Goal: Check status

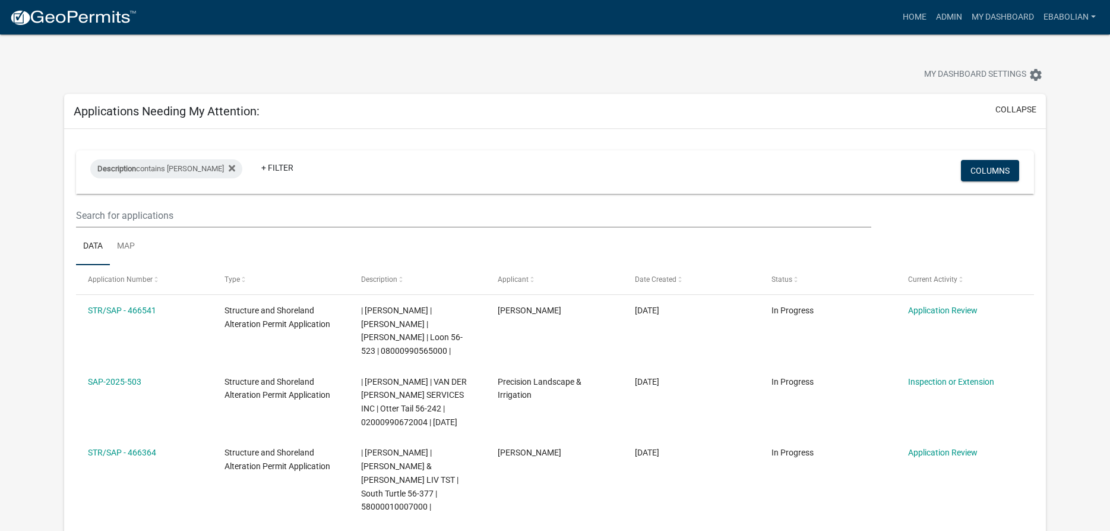
select select "3: 100"
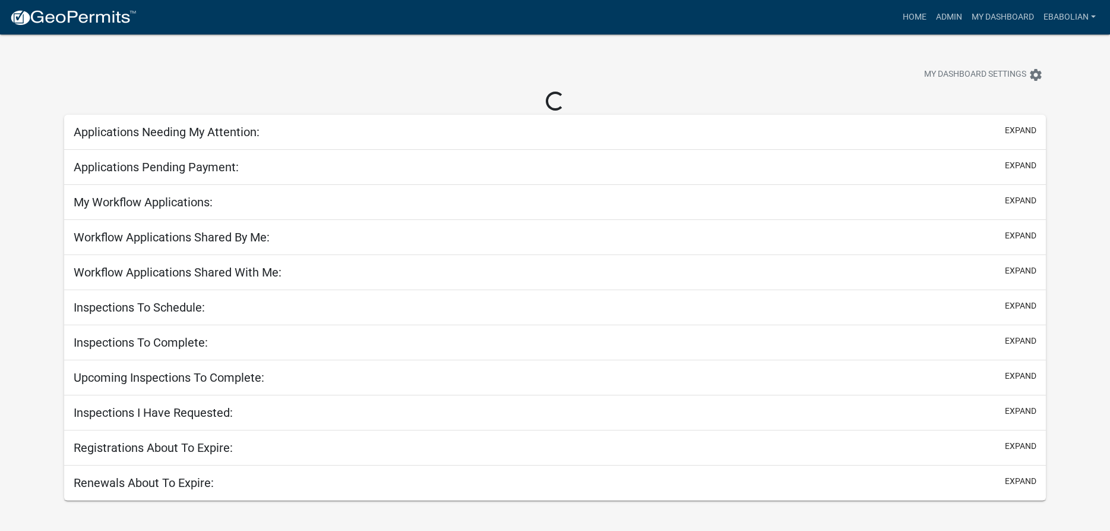
scroll to position [34, 0]
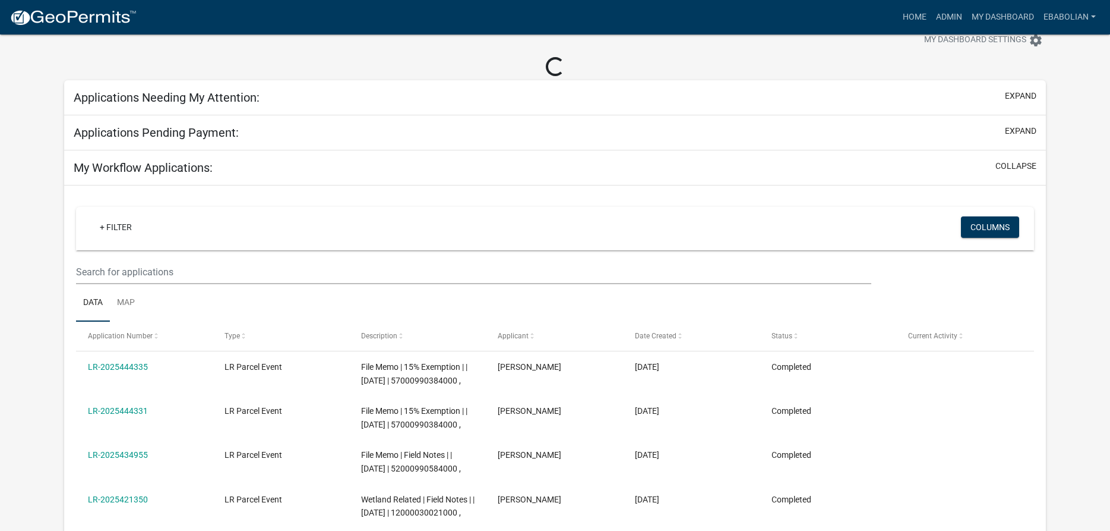
select select "3: 100"
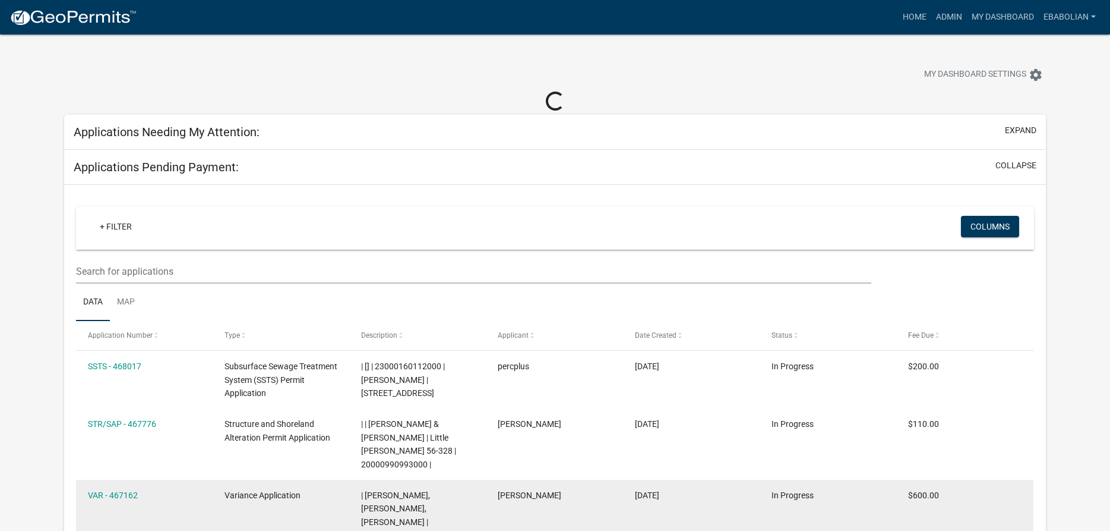
select select "3: 100"
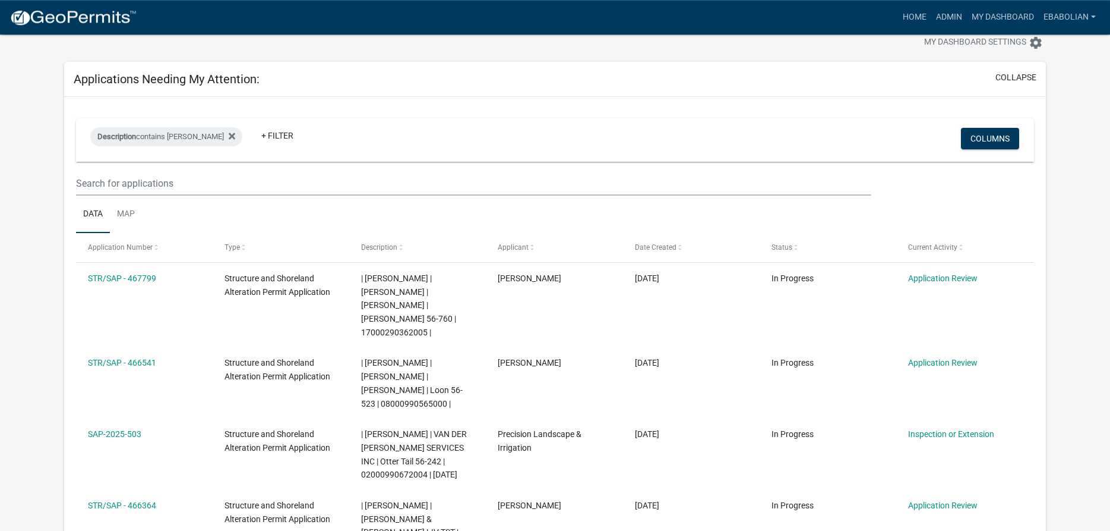
scroll to position [61, 0]
